Goal: Task Accomplishment & Management: Manage account settings

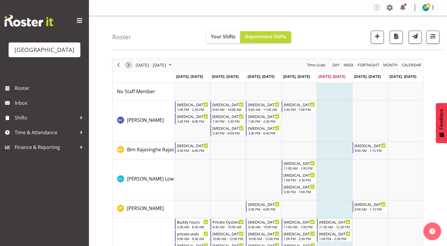
click at [128, 66] on span "Next" at bounding box center [128, 64] width 7 height 7
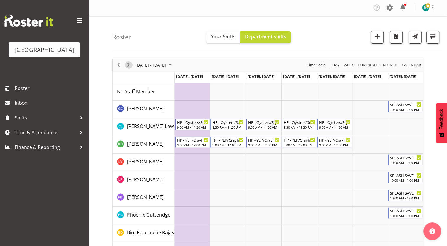
click at [128, 64] on span "Next" at bounding box center [128, 64] width 7 height 7
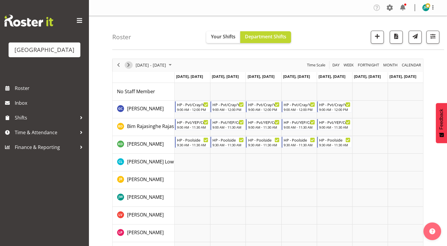
click at [128, 64] on span "Next" at bounding box center [128, 64] width 7 height 7
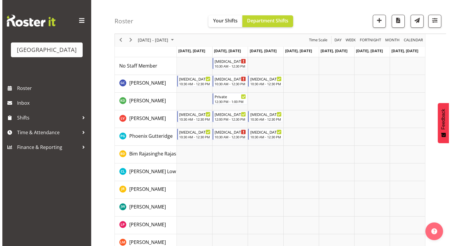
scroll to position [27, 0]
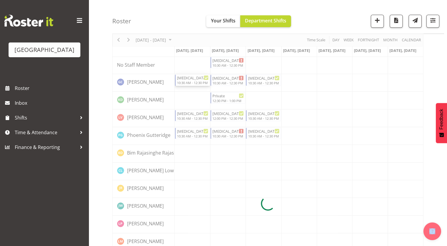
click at [197, 80] on div at bounding box center [267, 204] width 311 height 344
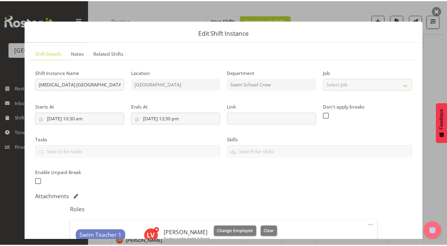
scroll to position [168, 0]
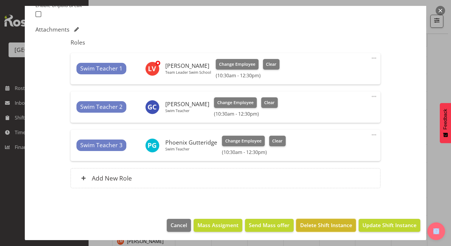
click at [330, 227] on span "Delete Shift Instance" at bounding box center [326, 226] width 52 height 8
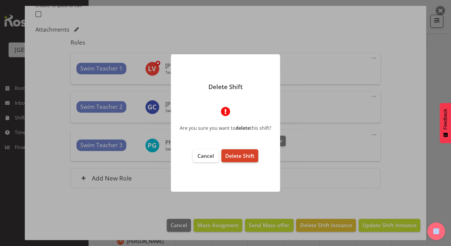
click at [229, 156] on span "Delete Shift" at bounding box center [239, 155] width 29 height 7
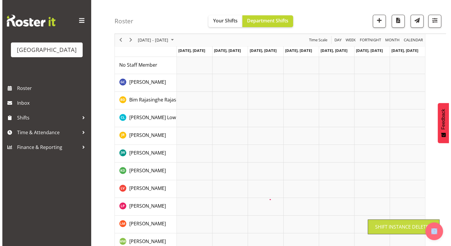
scroll to position [0, 0]
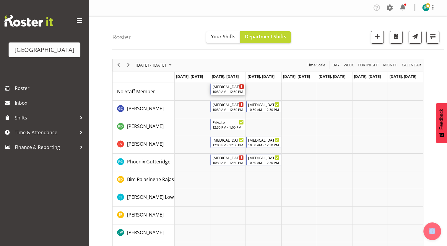
click at [222, 88] on div "[MEDICAL_DATA] [GEOGRAPHIC_DATA]" at bounding box center [228, 87] width 32 height 6
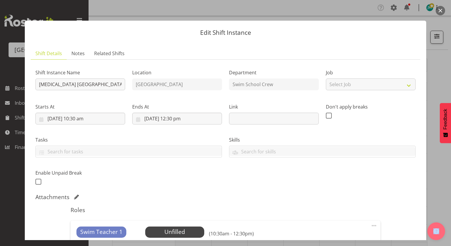
scroll to position [159, 0]
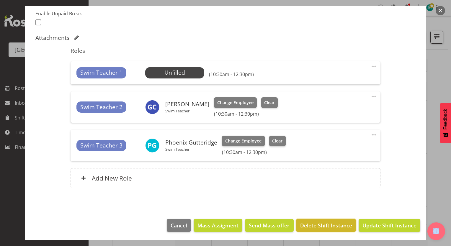
click at [305, 223] on span "Delete Shift Instance" at bounding box center [326, 226] width 52 height 8
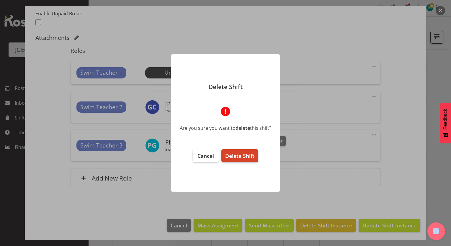
click at [239, 158] on span "Delete Shift" at bounding box center [239, 155] width 29 height 7
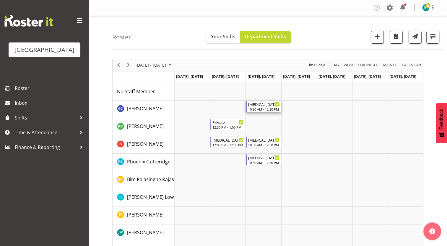
click at [262, 107] on div "10:30 AM - 12:30 PM" at bounding box center [264, 109] width 32 height 5
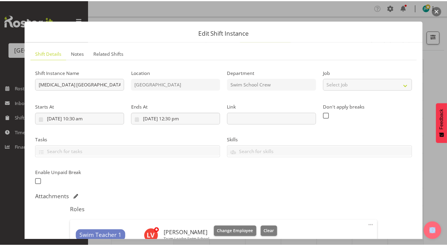
scroll to position [168, 0]
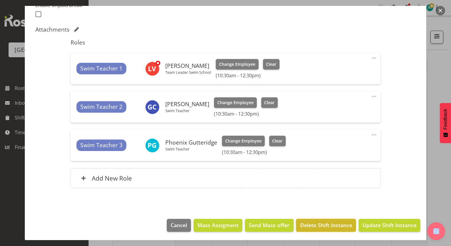
click at [323, 223] on span "Delete Shift Instance" at bounding box center [326, 226] width 52 height 8
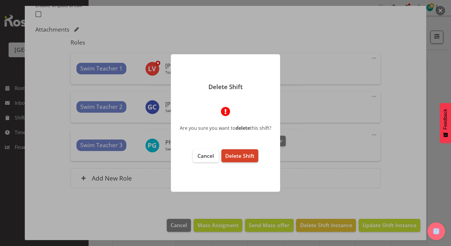
click at [233, 154] on span "Delete Shift" at bounding box center [239, 155] width 29 height 7
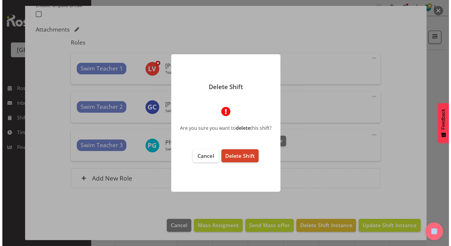
scroll to position [144, 0]
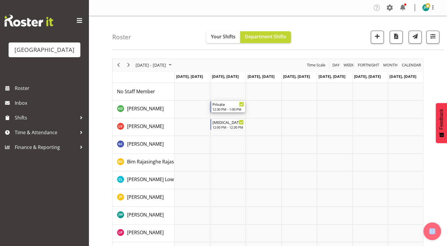
click at [229, 110] on div "12:30 PM - 1:00 PM" at bounding box center [228, 109] width 32 height 5
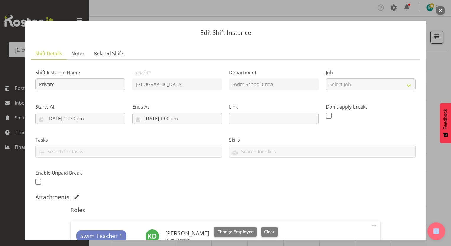
scroll to position [91, 0]
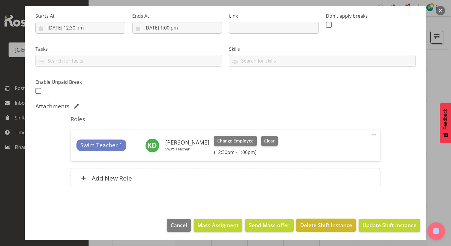
click at [322, 222] on span "Delete Shift Instance" at bounding box center [326, 226] width 52 height 8
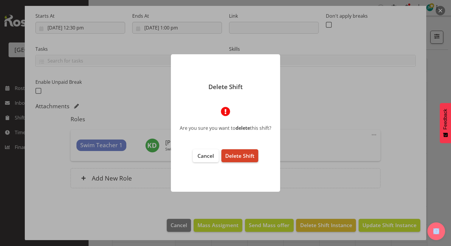
click at [236, 155] on span "Delete Shift" at bounding box center [239, 155] width 29 height 7
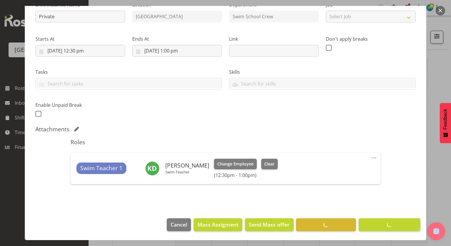
scroll to position [67, 0]
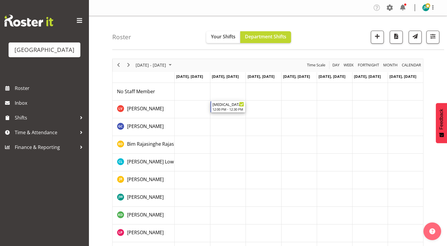
click at [225, 108] on div "12:00 PM - 12:30 PM" at bounding box center [228, 109] width 32 height 5
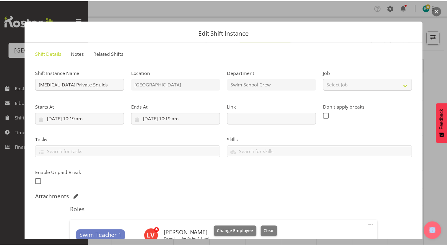
scroll to position [91, 0]
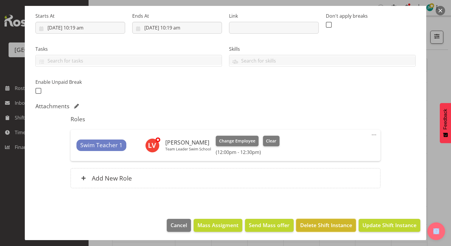
click at [323, 224] on span "Delete Shift Instance" at bounding box center [326, 226] width 52 height 8
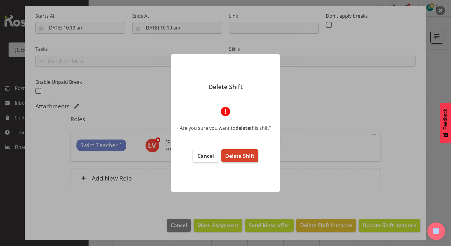
click at [241, 154] on span "Delete Shift" at bounding box center [239, 155] width 29 height 7
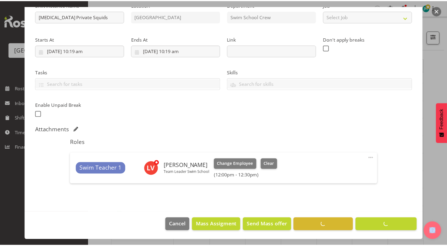
scroll to position [67, 0]
